Goal: Book appointment/travel/reservation

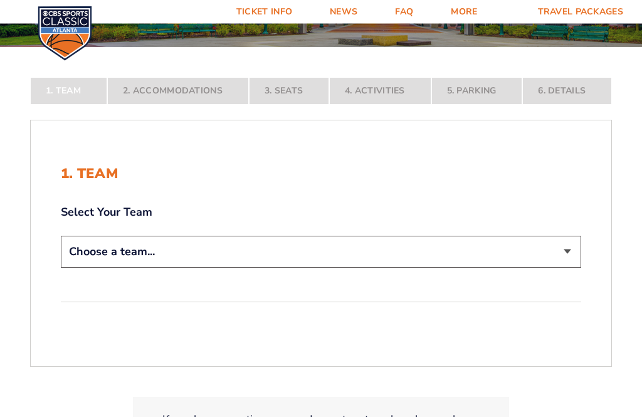
click at [568, 268] on select "Choose a team... [US_STATE] Wildcats [US_STATE] State Buckeyes [US_STATE] Tar H…" at bounding box center [321, 252] width 520 height 32
select select "20108"
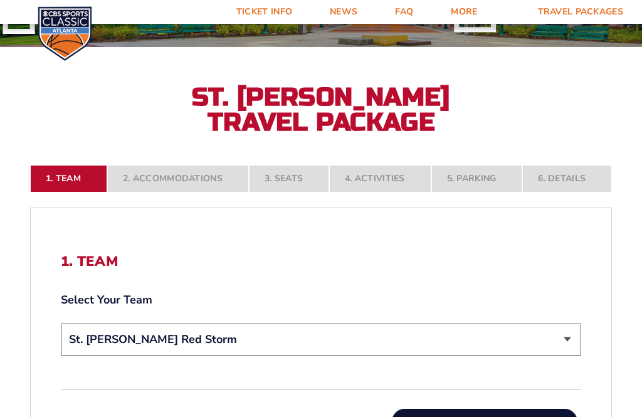
click at [150, 192] on nav "1. Team 2. Accommodations 3. Seats 4. Activities 5. Parking 6. Details" at bounding box center [321, 179] width 582 height 28
click at [166, 192] on nav "1. Team 2. Accommodations 3. Seats 4. Activities 5. Parking 6. Details" at bounding box center [321, 179] width 582 height 28
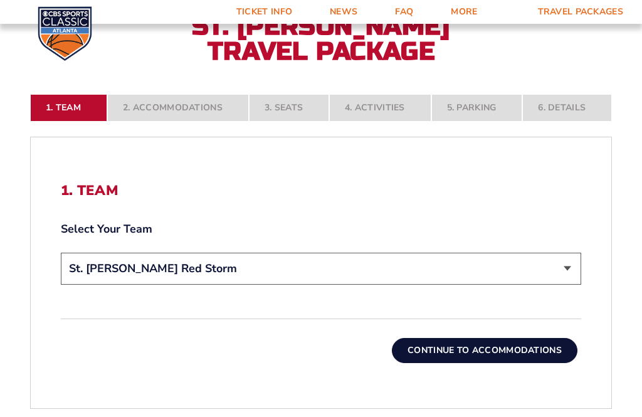
click at [491, 363] on button "Continue To Accommodations" at bounding box center [485, 350] width 186 height 25
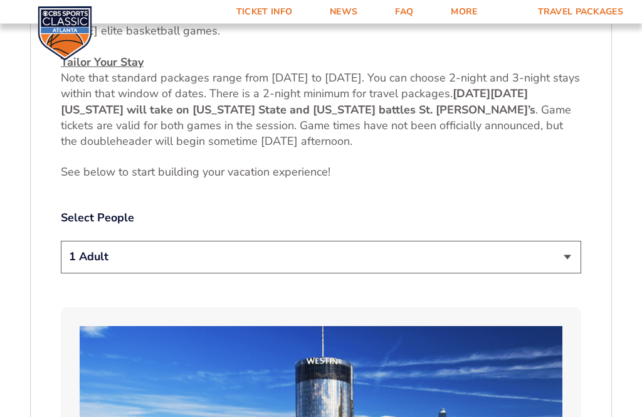
scroll to position [561, 0]
click at [575, 272] on select "1 Adult 2 Adults 3 Adults 4 Adults 2 Adults + 1 Child 2 Adults + 2 Children 2 A…" at bounding box center [321, 256] width 520 height 32
select select "4 Adults"
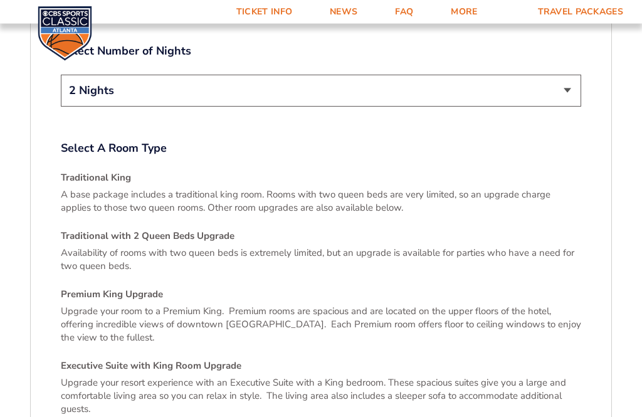
scroll to position [1702, 0]
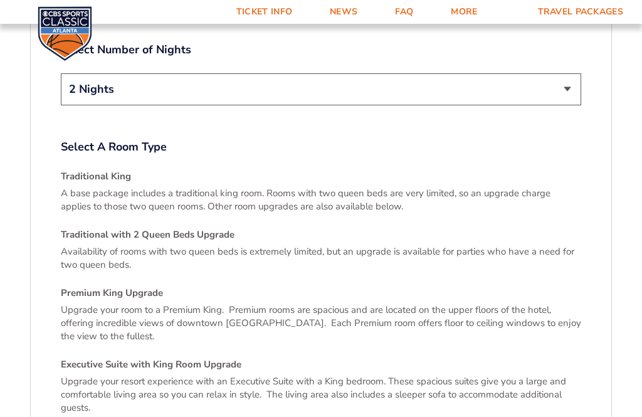
click at [90, 187] on p "A base package includes a traditional king room. Rooms with two queen beds are …" at bounding box center [321, 200] width 520 height 26
click at [577, 82] on select "2 Nights 3 Nights" at bounding box center [321, 89] width 520 height 32
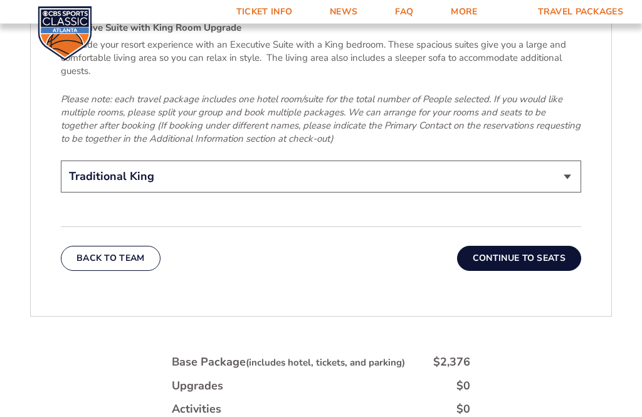
scroll to position [2039, 0]
click at [533, 251] on button "Continue To Seats" at bounding box center [519, 257] width 124 height 25
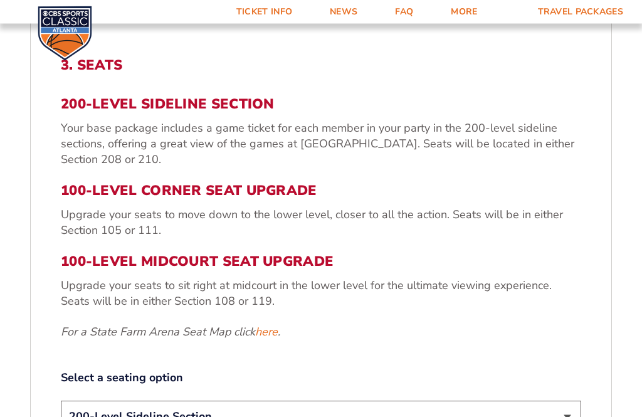
scroll to position [378, 0]
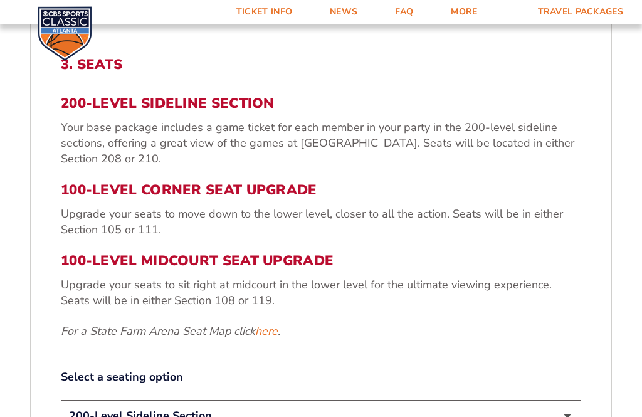
click at [538, 375] on div "3. Seats 200-Level Sideline Section Your base package includes a game ticket fo…" at bounding box center [321, 245] width 520 height 379
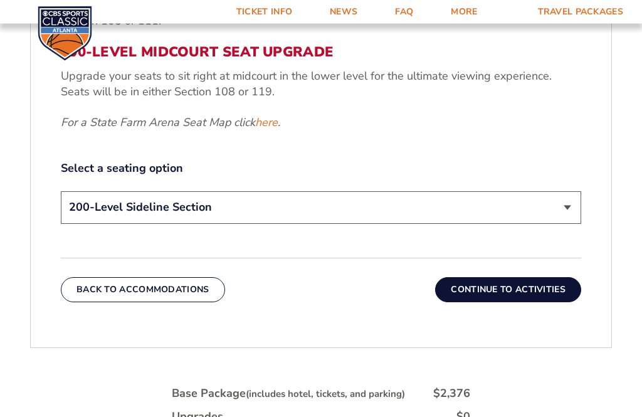
scroll to position [587, 0]
click at [567, 223] on select "200-Level Sideline Section 100-Level Corner Seat Upgrade (+$120 per person) 100…" at bounding box center [321, 207] width 520 height 32
select select "100-Level Midcourt Seat Upgrade"
click at [536, 302] on button "Continue To Activities" at bounding box center [508, 289] width 146 height 25
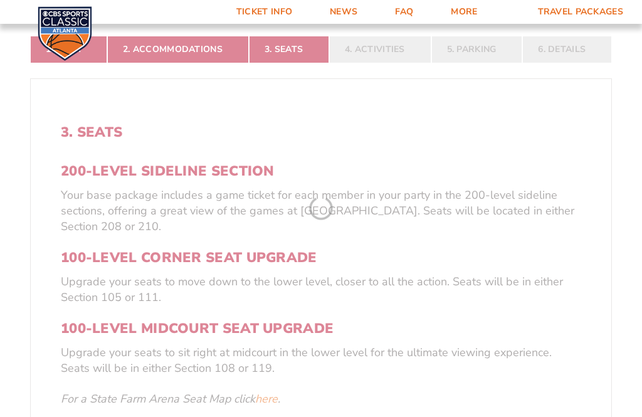
scroll to position [216, 0]
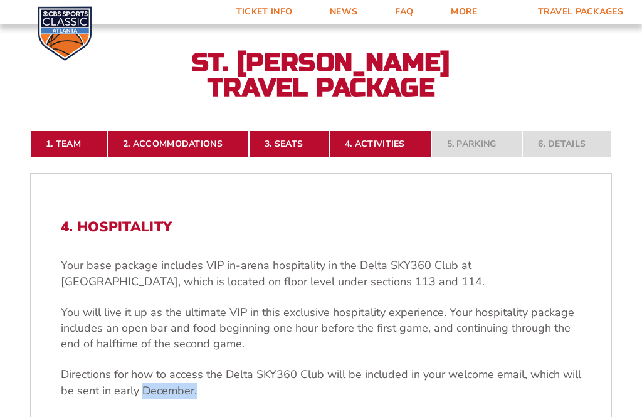
click at [548, 327] on p "You will live it up as the ultimate VIP in this exclusive hospitality experienc…" at bounding box center [321, 329] width 520 height 48
click at [546, 327] on p "You will live it up as the ultimate VIP in this exclusive hospitality experienc…" at bounding box center [321, 329] width 520 height 48
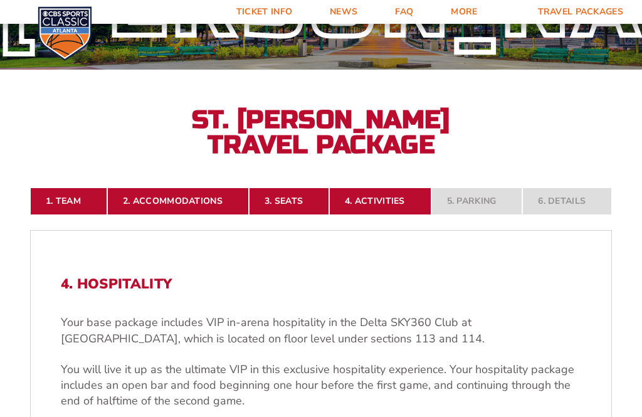
scroll to position [0, 0]
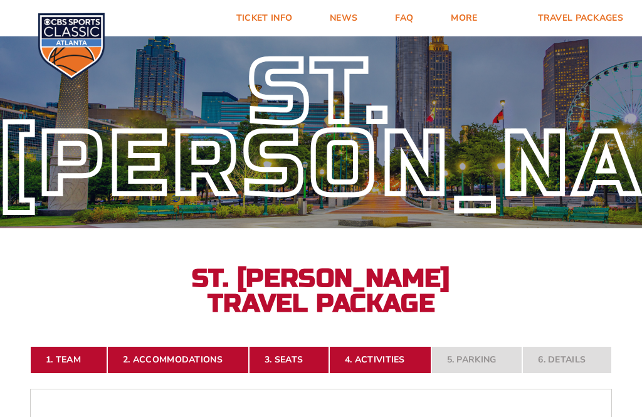
click at [278, 20] on link "Ticket Info" at bounding box center [263, 18] width 93 height 36
